Goal: Check status: Check status

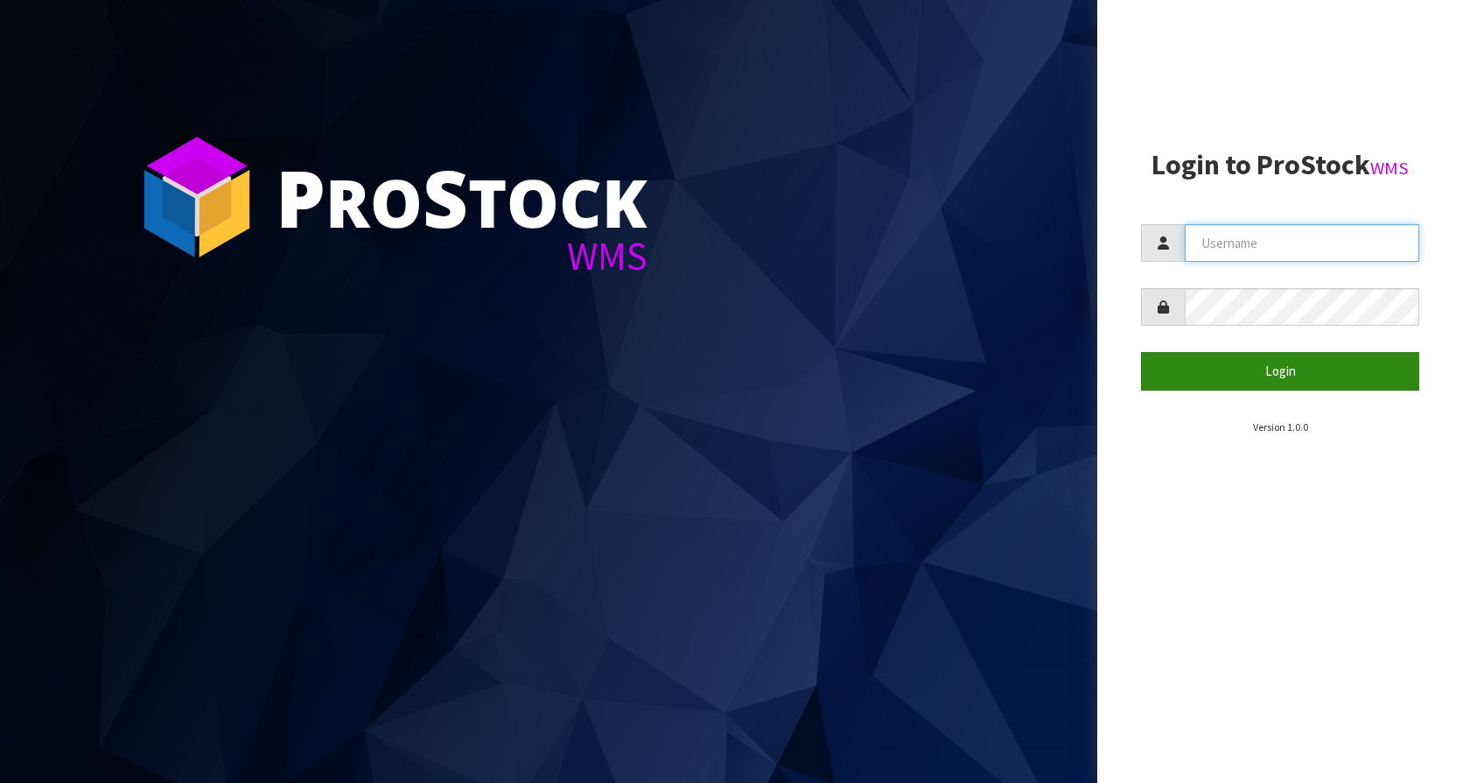
type input "KitchenAid"
click at [1293, 380] on button "Login" at bounding box center [1280, 371] width 278 height 38
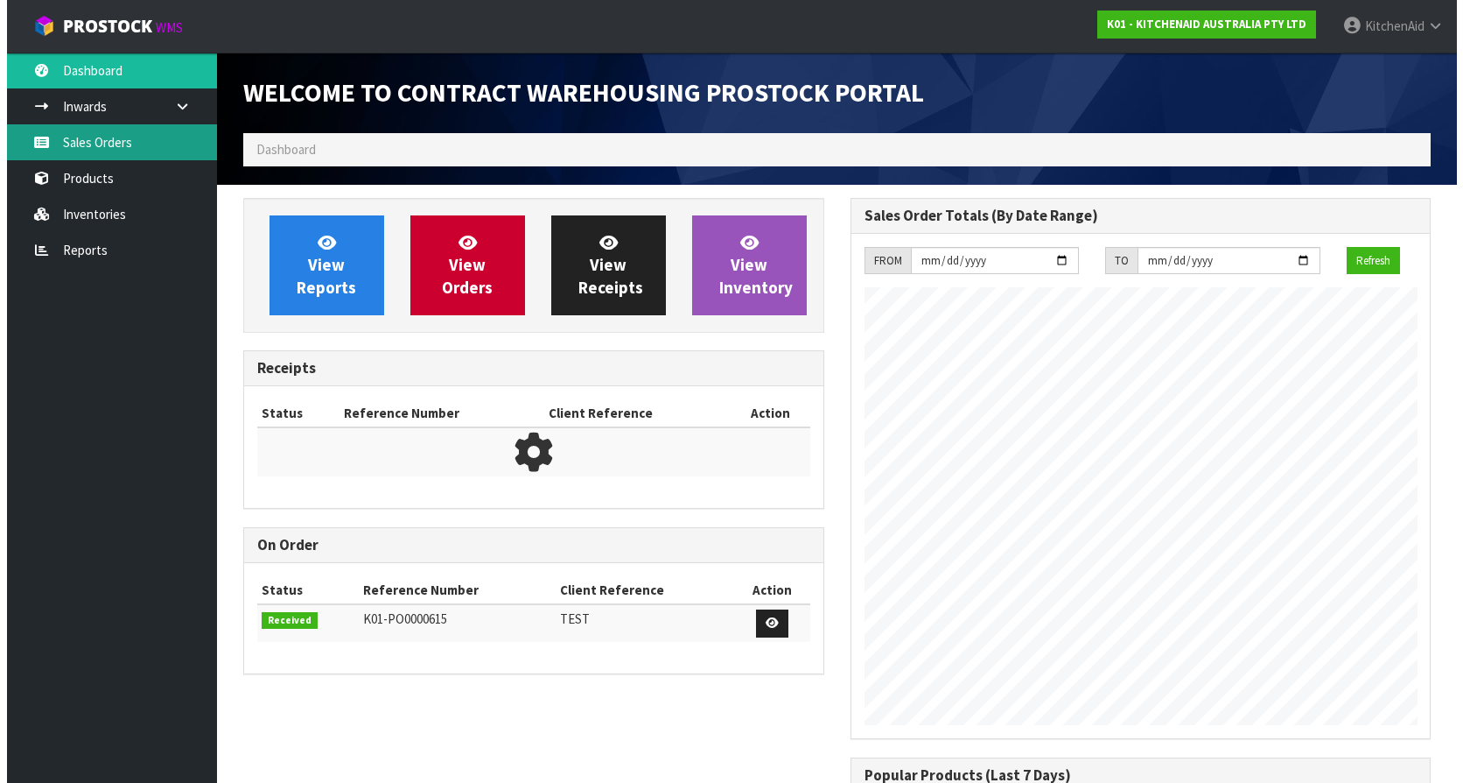
scroll to position [971, 607]
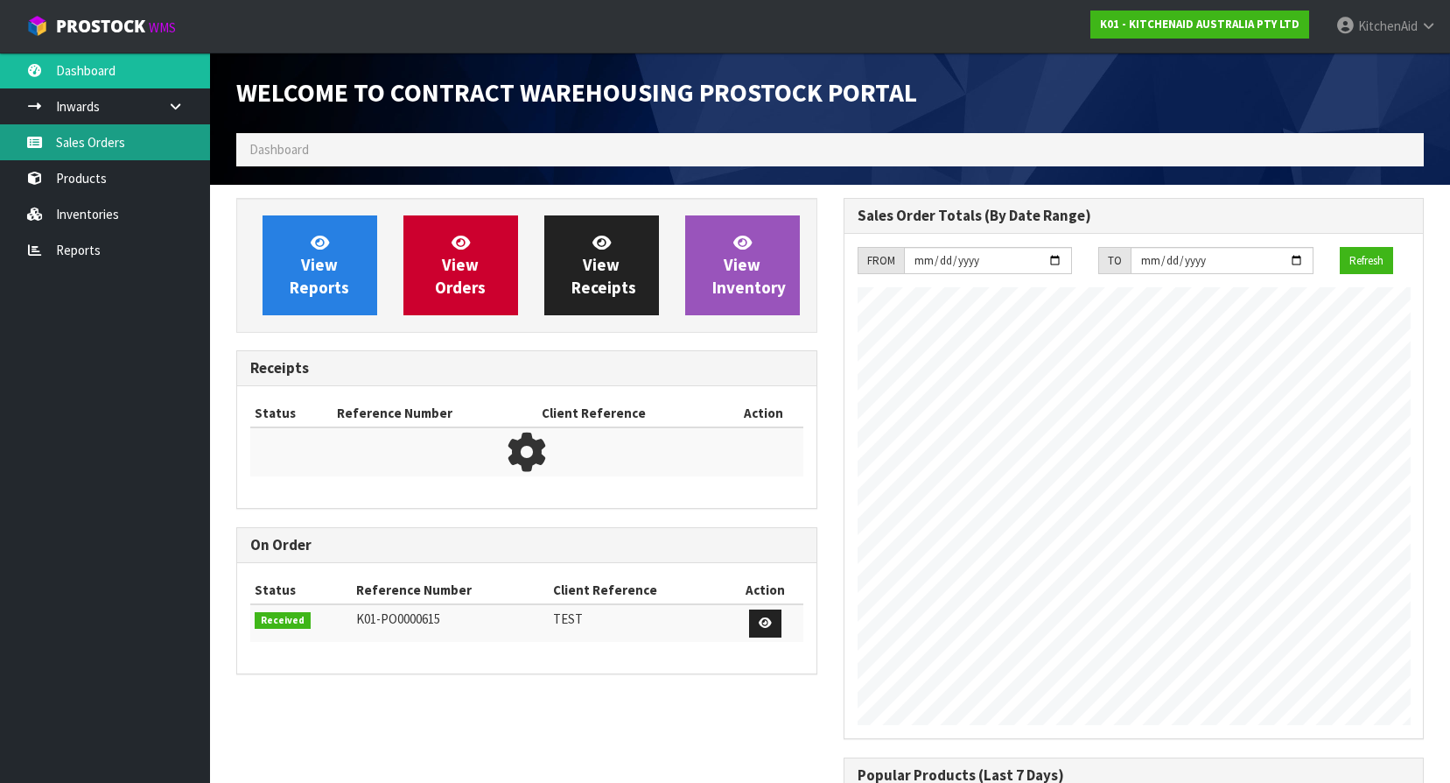
click at [98, 146] on link "Sales Orders" at bounding box center [105, 142] width 210 height 36
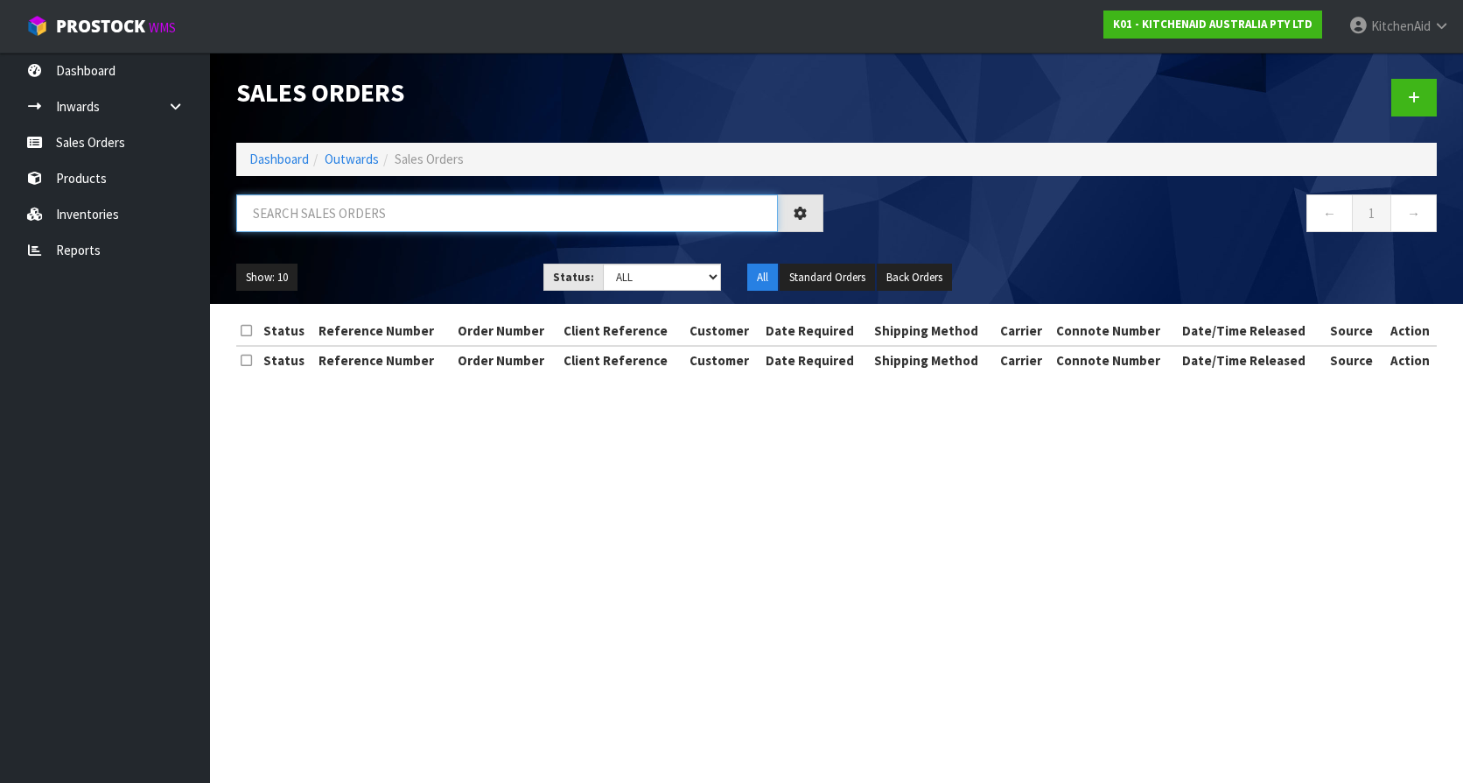
click at [370, 222] on input "text" at bounding box center [507, 213] width 542 height 38
paste input "KAAA-30711"
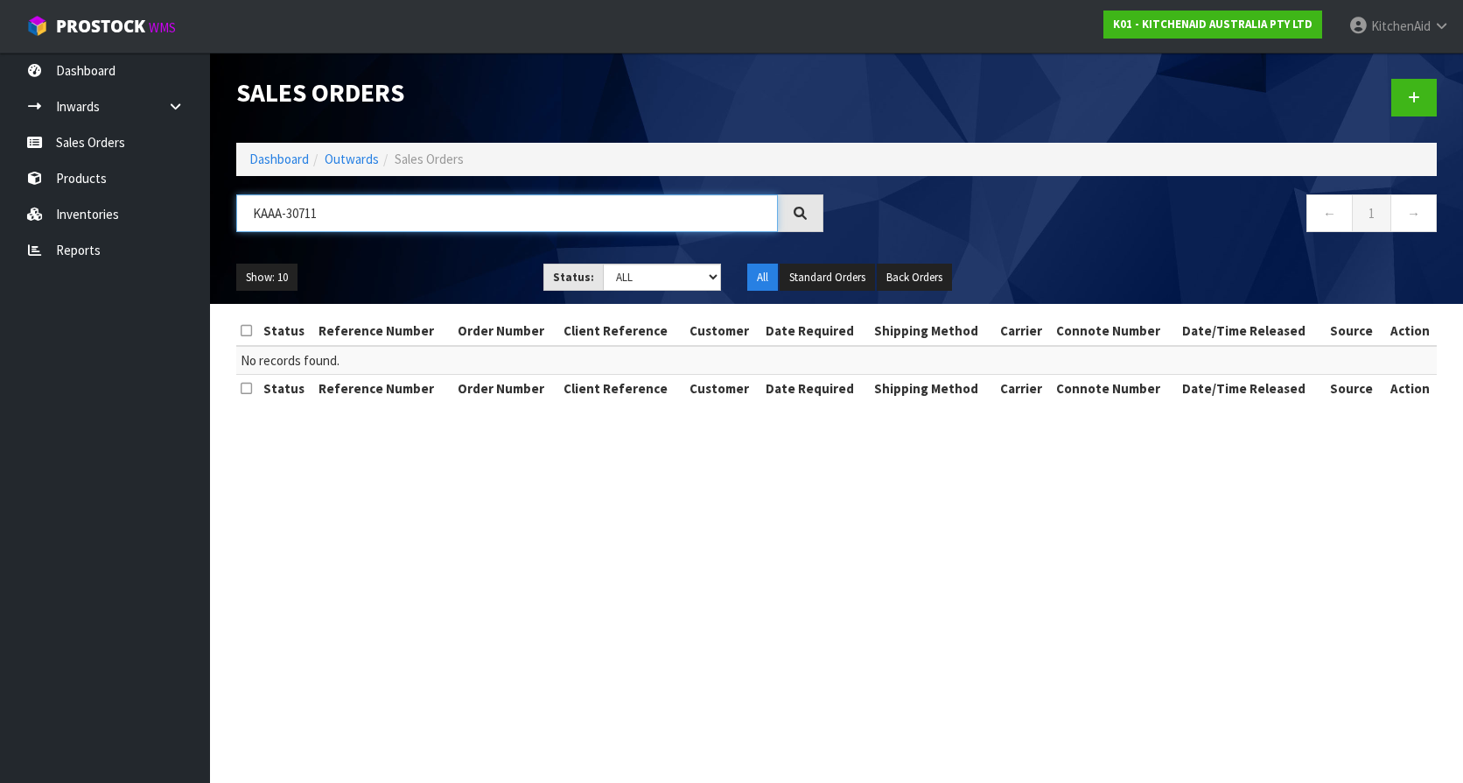
type input "KAAA-30711"
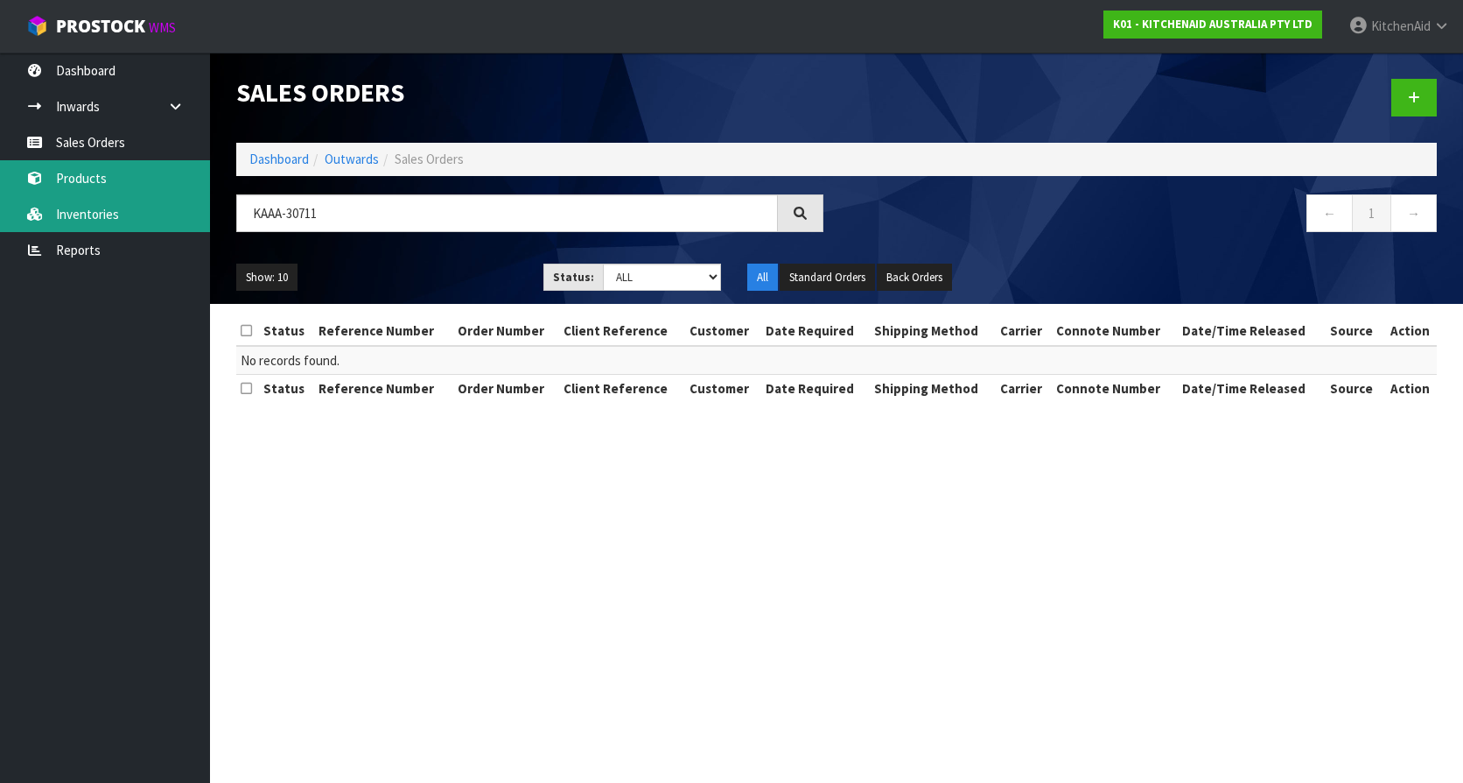
drag, startPoint x: 68, startPoint y: 184, endPoint x: 119, endPoint y: 224, distance: 64.8
click at [69, 184] on link "Products" at bounding box center [105, 178] width 210 height 36
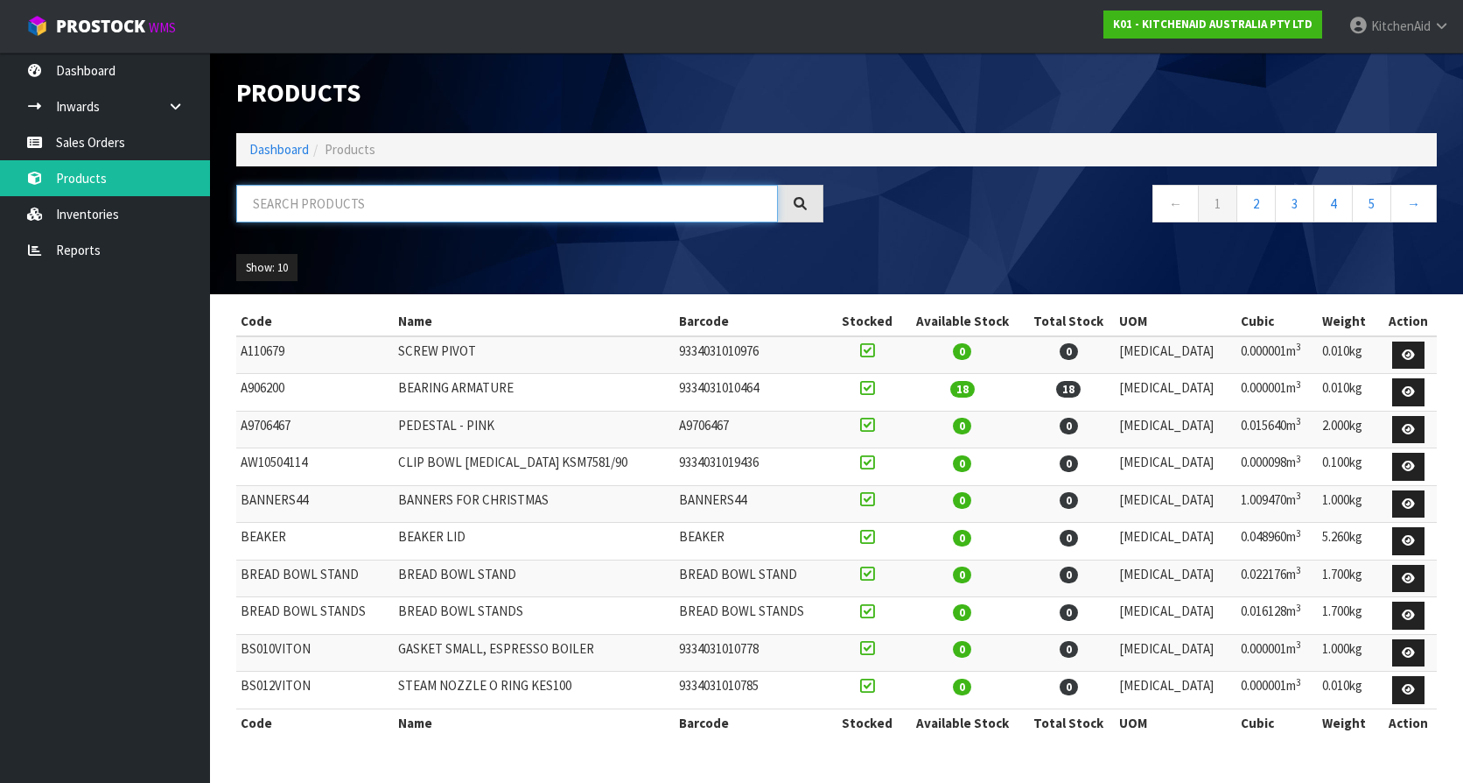
click at [306, 203] on input "text" at bounding box center [507, 204] width 542 height 38
paste input "5KHMR700ABM"
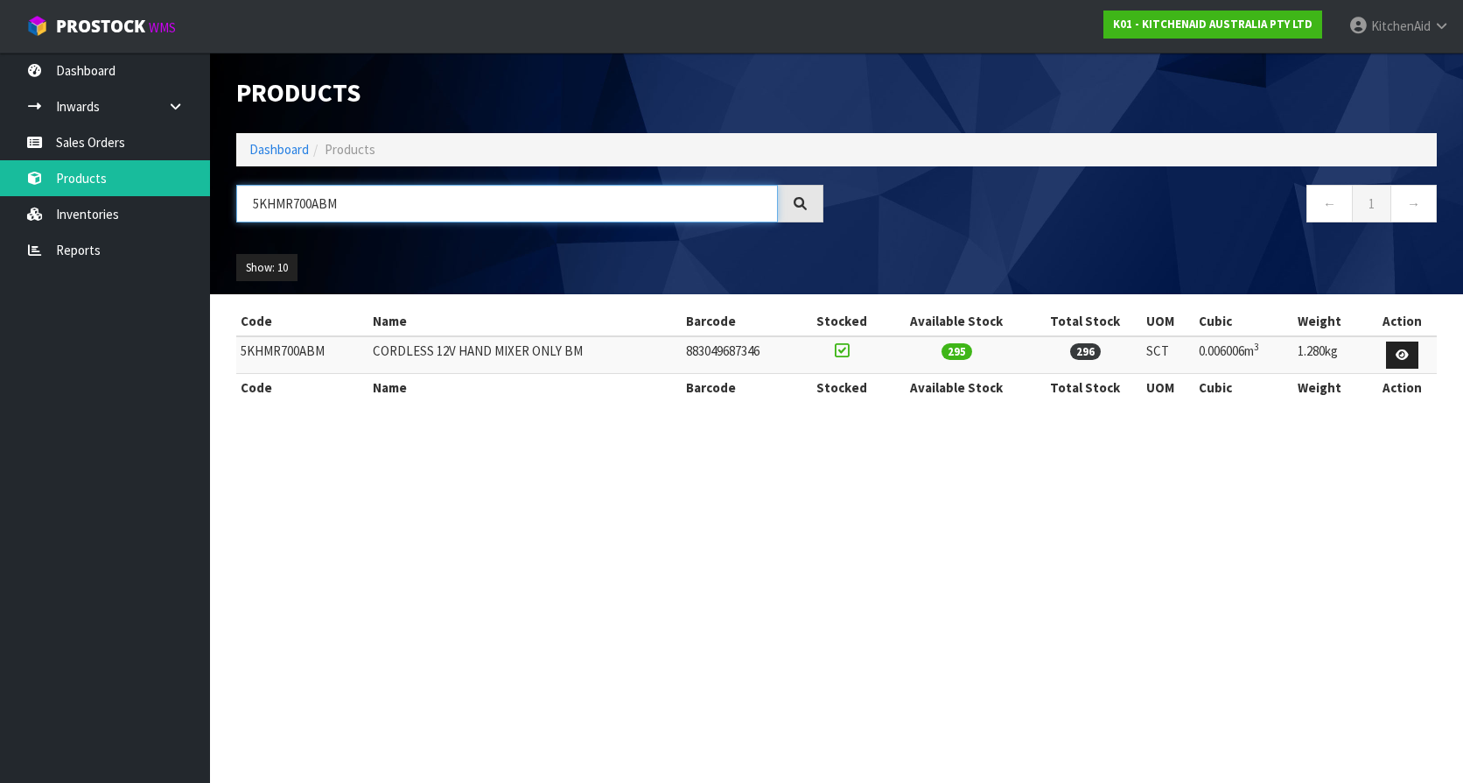
type input "5KHMR700ABM"
